Goal: Navigation & Orientation: Find specific page/section

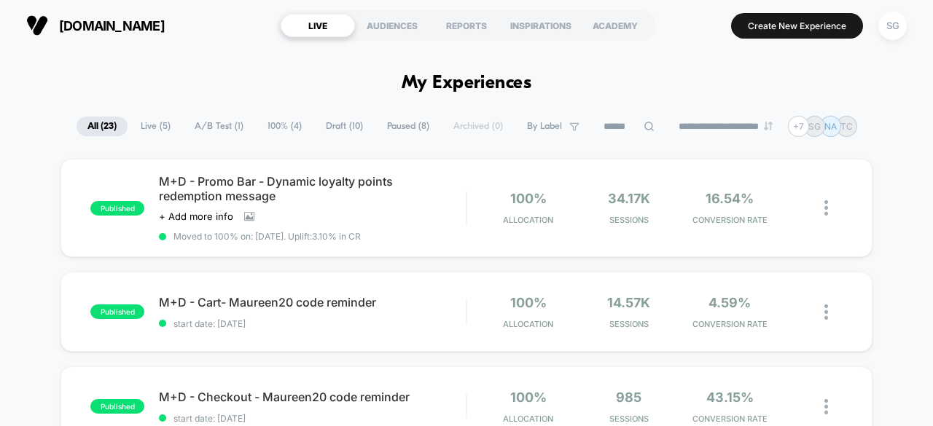
click at [156, 122] on span "Live ( 5 )" at bounding box center [156, 127] width 52 height 20
click at [197, 122] on span "A/B Test ( 1 )" at bounding box center [219, 127] width 71 height 20
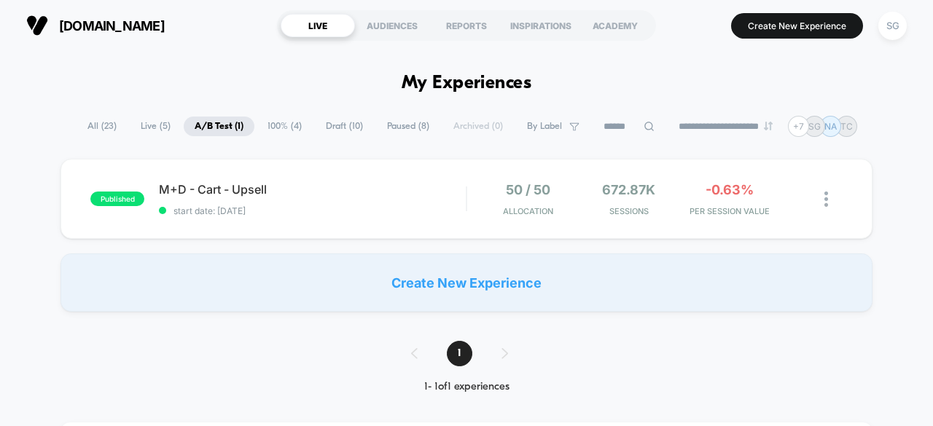
click at [273, 125] on span "100% ( 4 )" at bounding box center [285, 127] width 56 height 20
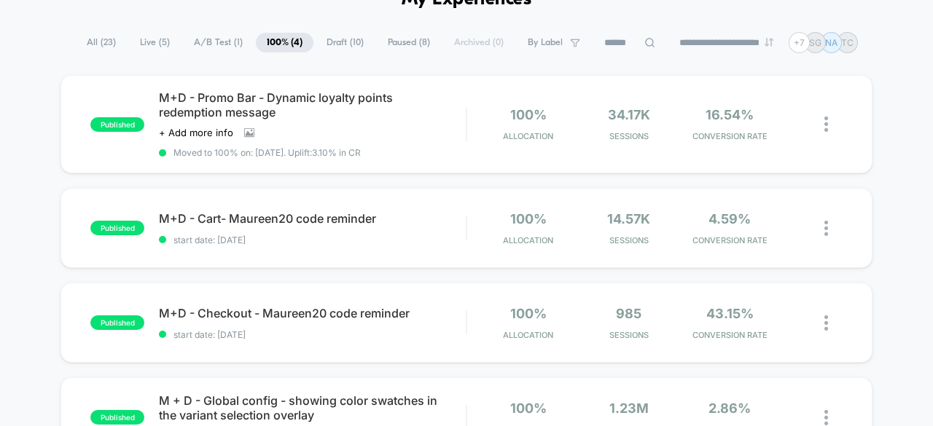
scroll to position [43, 0]
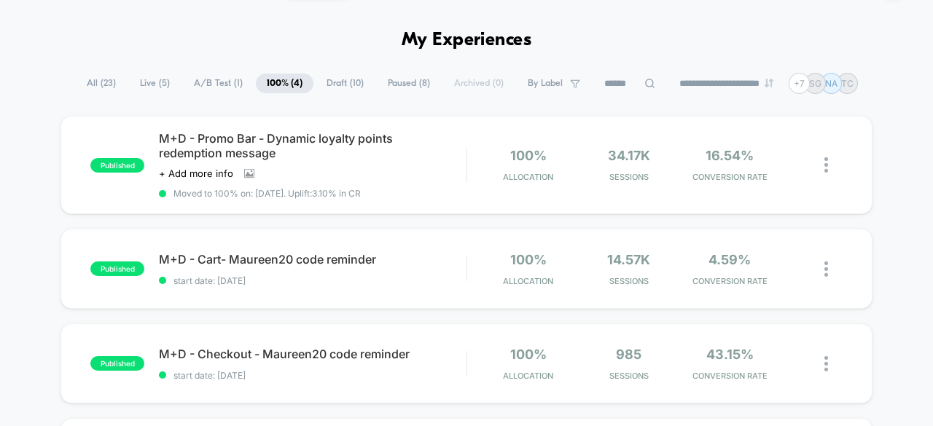
click at [130, 74] on span "Live ( 5 )" at bounding box center [155, 84] width 52 height 20
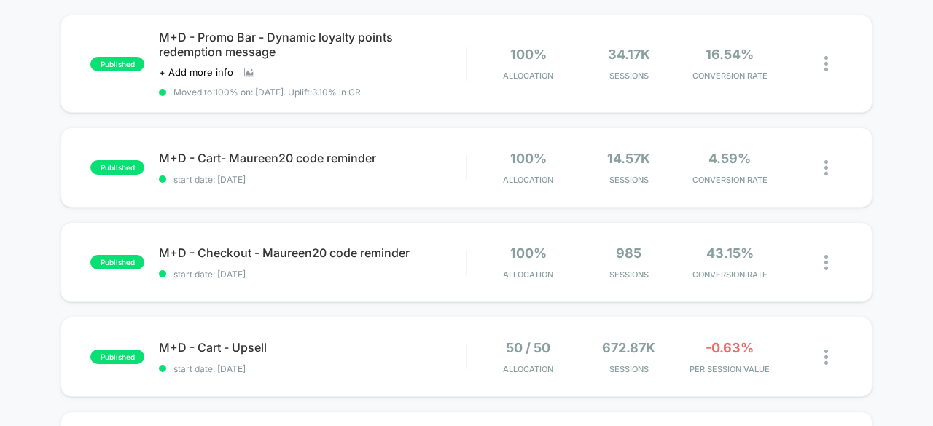
scroll to position [146, 0]
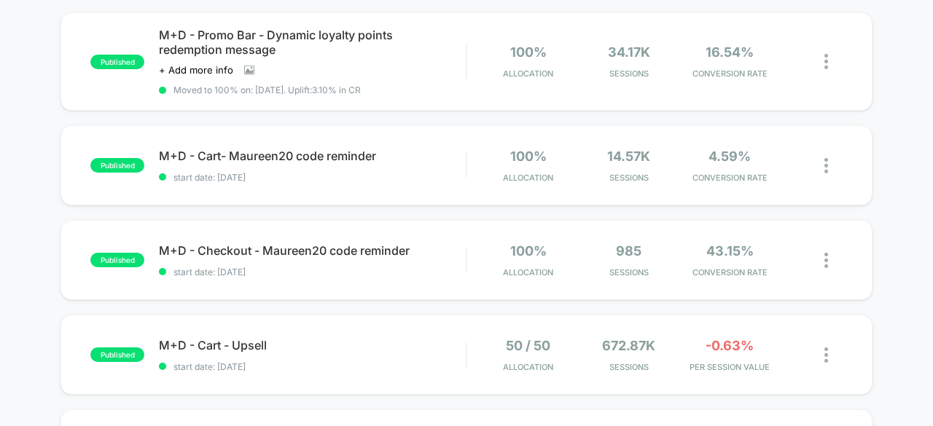
click at [914, 268] on div "published M+D - Promo Bar - Dynamic loyalty points redemption message Click to …" at bounding box center [466, 287] width 933 height 550
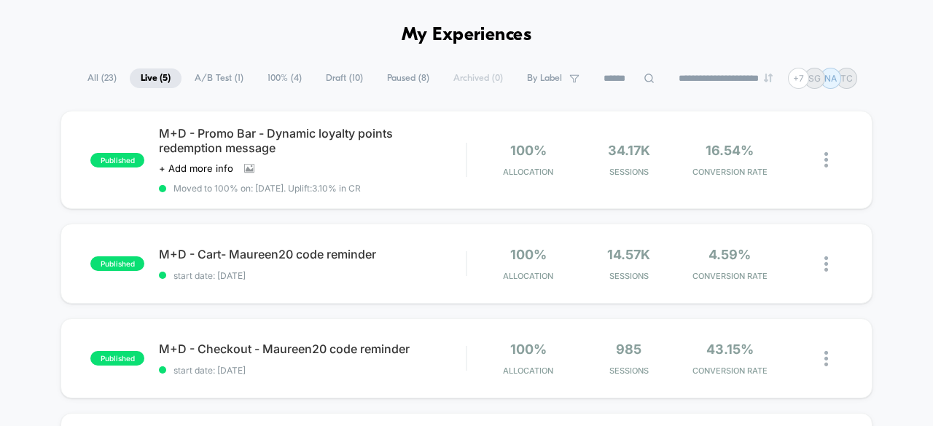
scroll to position [41, 0]
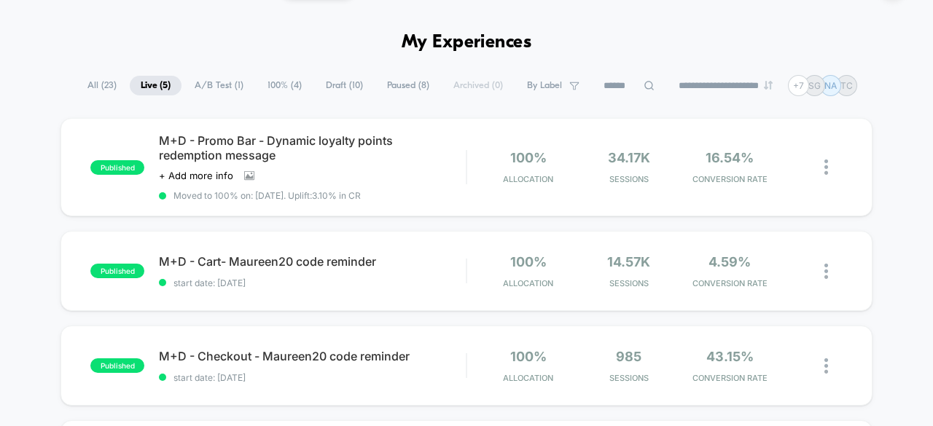
click at [885, 120] on div "published M+D - Promo Bar - Dynamic loyalty points redemption message Click to …" at bounding box center [466, 393] width 933 height 550
click at [436, 47] on h1 "My Experiences" at bounding box center [467, 42] width 130 height 21
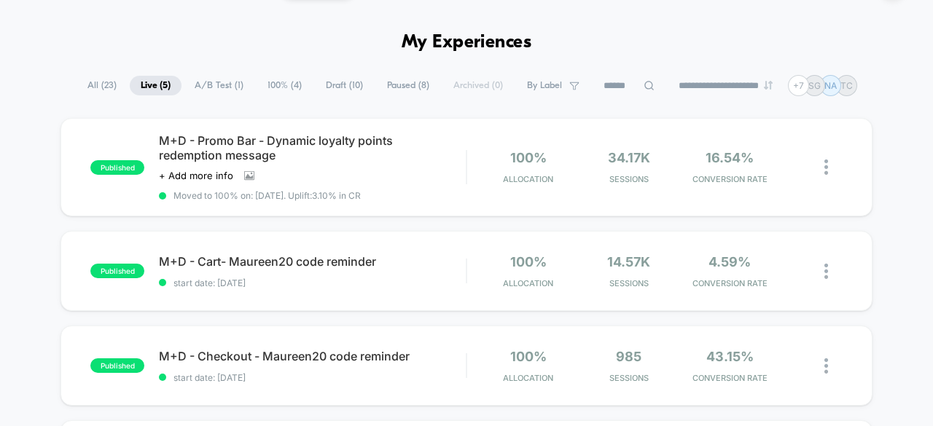
click at [916, 248] on div "published M+D - Promo Bar - Dynamic loyalty points redemption message Click to …" at bounding box center [466, 393] width 933 height 550
